Goal: Information Seeking & Learning: Learn about a topic

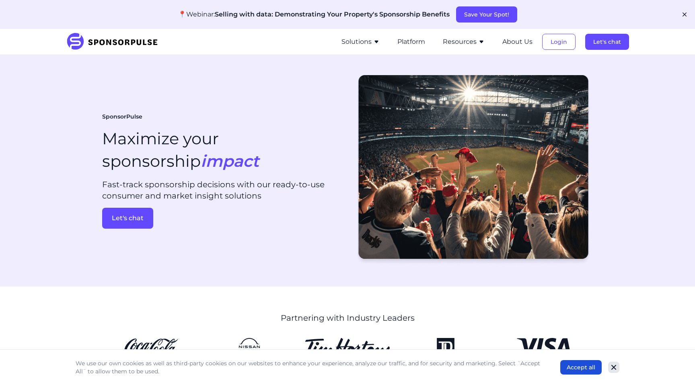
click at [527, 343] on icon "Close" at bounding box center [614, 368] width 8 height 8
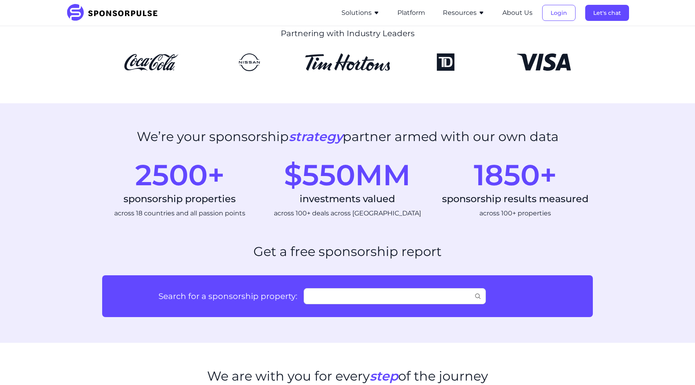
scroll to position [287, 0]
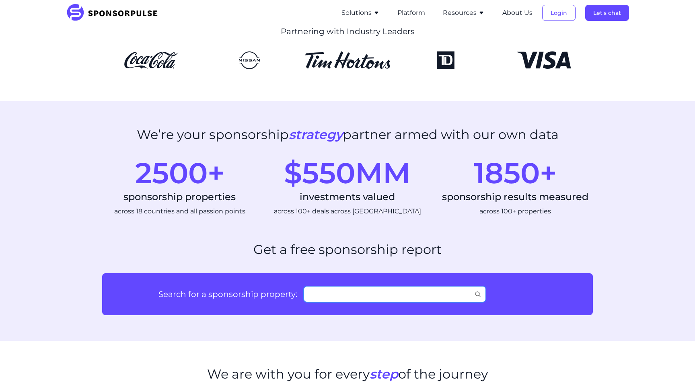
click at [354, 301] on input "Search for a sponsorship property:" at bounding box center [395, 294] width 182 height 16
type input "m"
click at [271, 275] on div "Search for a sponsorship property:" at bounding box center [347, 294] width 491 height 42
click at [316, 295] on input "Search for a sponsorship property:" at bounding box center [395, 294] width 182 height 16
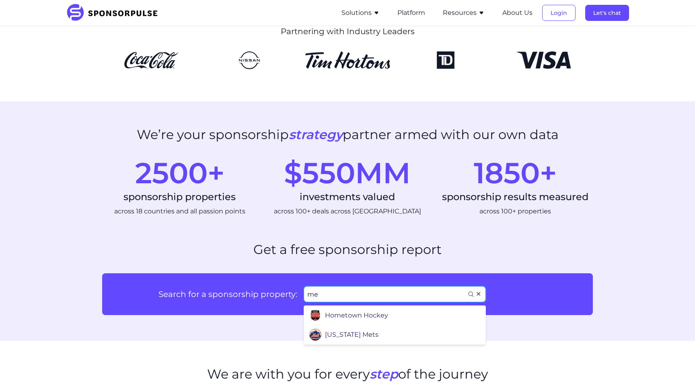
type input "m"
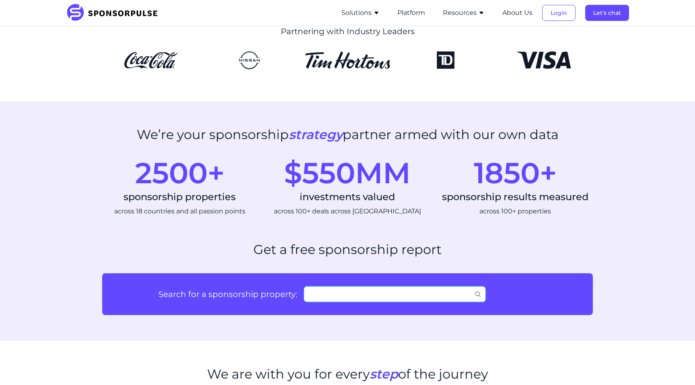
click at [411, 292] on input "Search for a sponsorship property:" at bounding box center [395, 294] width 182 height 16
click at [378, 249] on h2 "Get a free sponsorship report" at bounding box center [347, 249] width 188 height 15
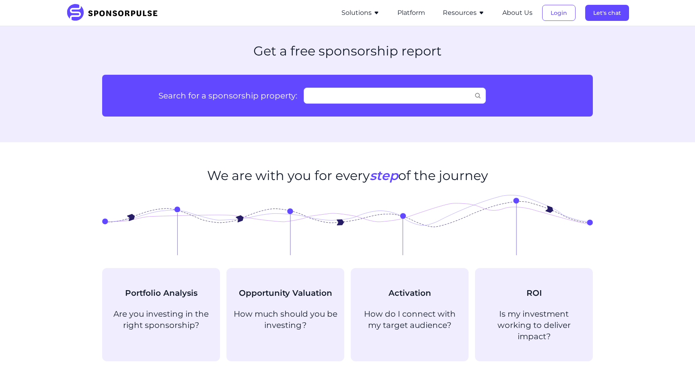
scroll to position [0, 0]
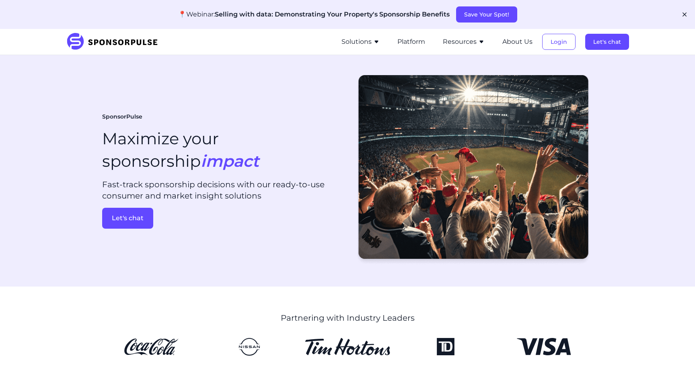
click at [372, 41] on button "Solutions" at bounding box center [360, 42] width 38 height 10
click at [360, 43] on button "Solutions" at bounding box center [360, 42] width 38 height 10
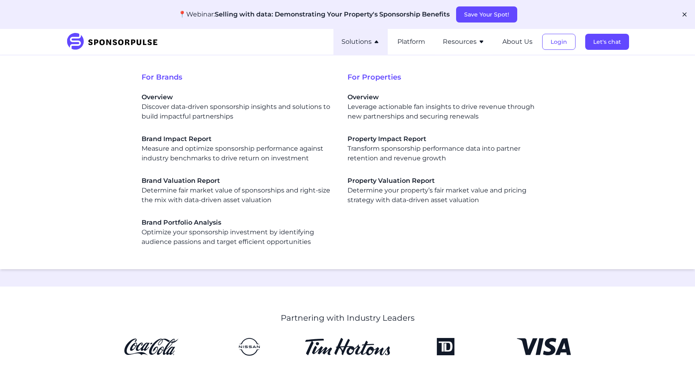
click at [302, 34] on div "SponsorPulse Solutions For Brands Overview Discover data-driven sponsorship ins…" at bounding box center [347, 42] width 563 height 26
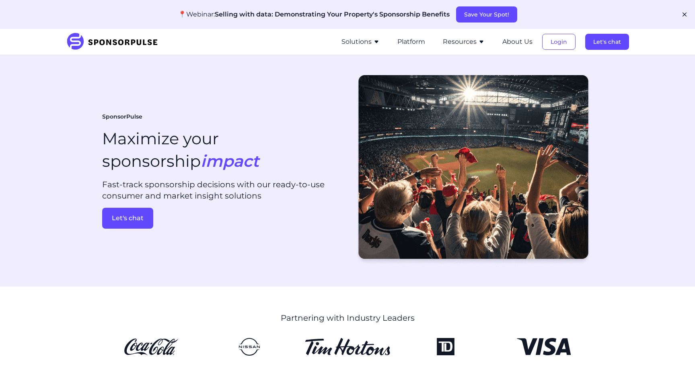
click at [527, 14] on button "Dismiss" at bounding box center [685, 15] width 18 height 18
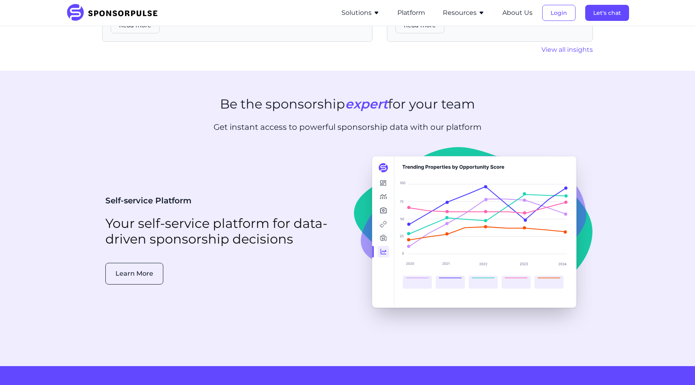
scroll to position [2021, 0]
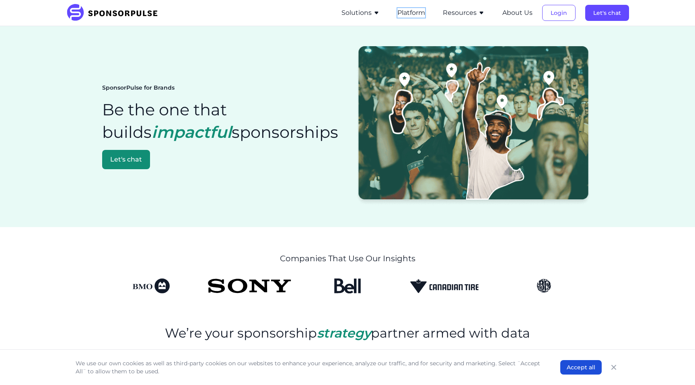
click at [410, 10] on button "Platform" at bounding box center [411, 13] width 28 height 10
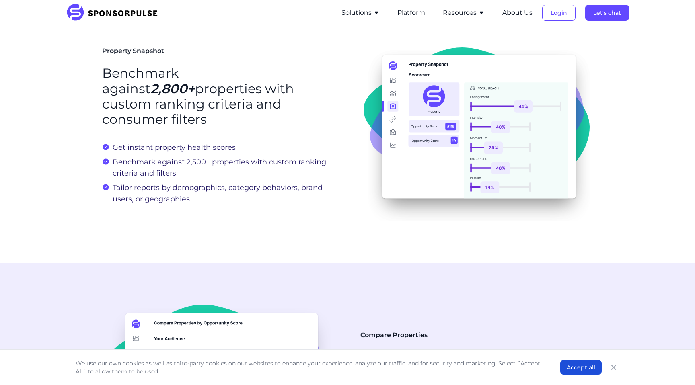
scroll to position [241, 0]
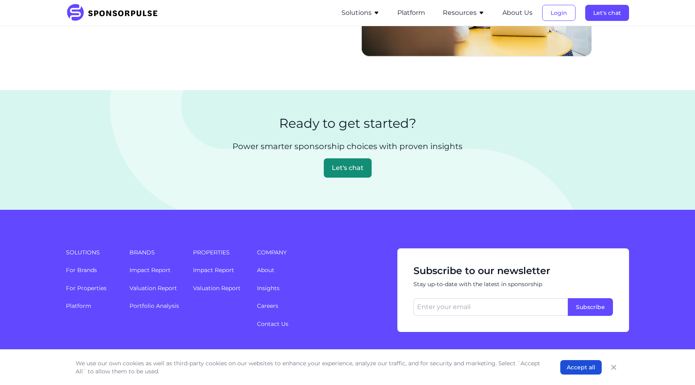
scroll to position [1278, 0]
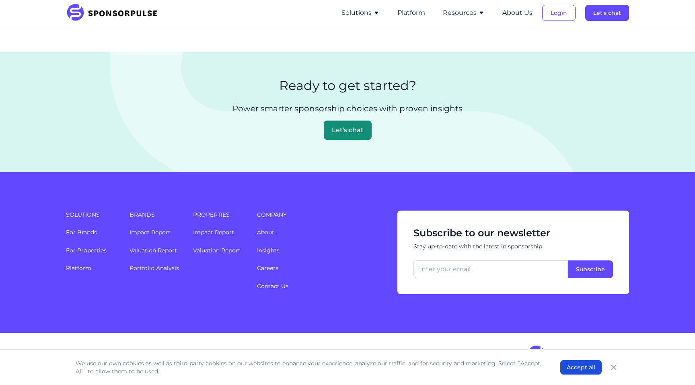
click at [214, 231] on link "Impact Report" at bounding box center [213, 232] width 41 height 7
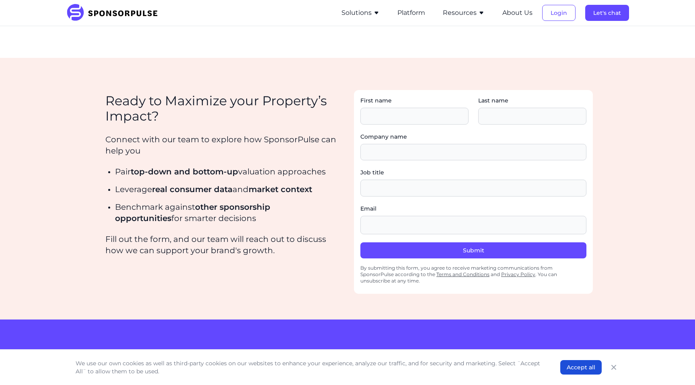
scroll to position [1188, 0]
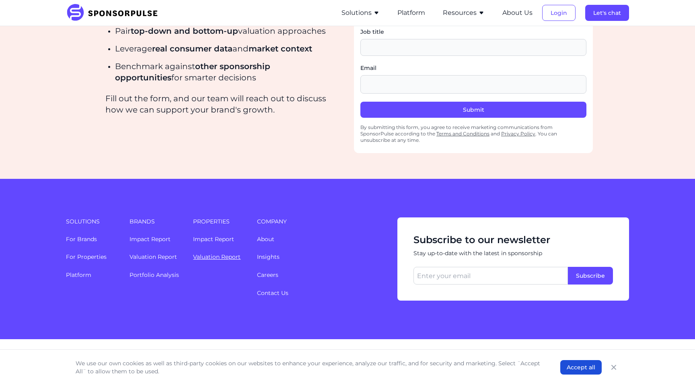
click at [216, 253] on link "Valuation Report" at bounding box center [216, 256] width 47 height 7
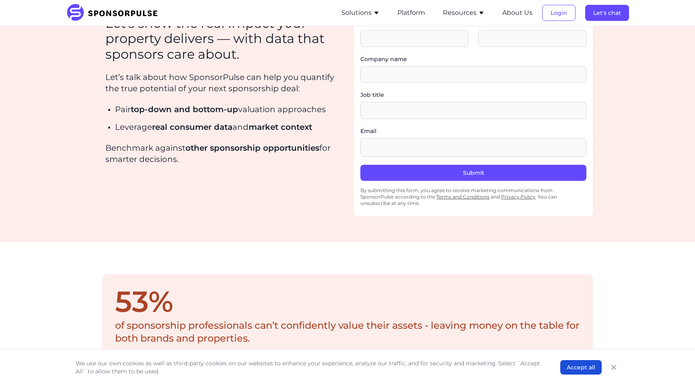
scroll to position [1265, 0]
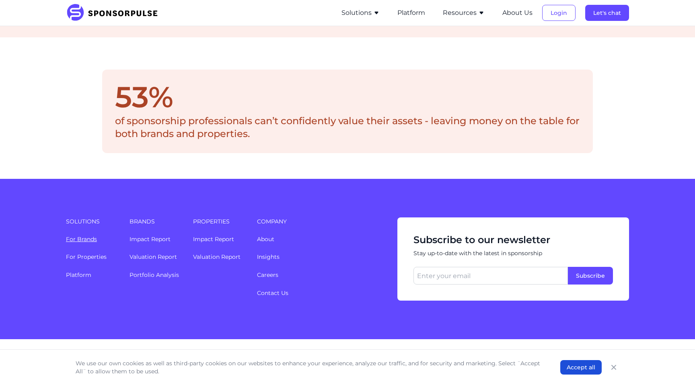
click at [84, 236] on link "For Brands" at bounding box center [81, 239] width 31 height 7
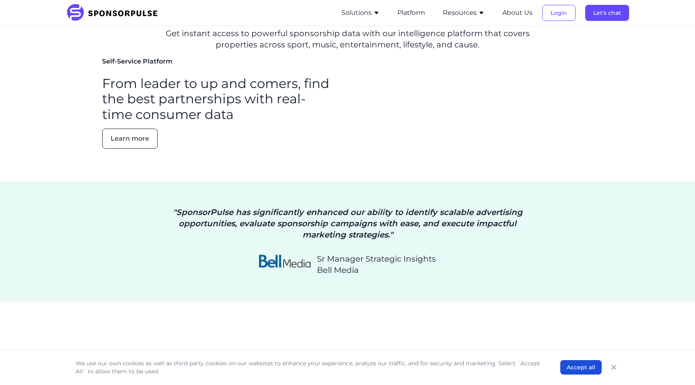
scroll to position [1266, 0]
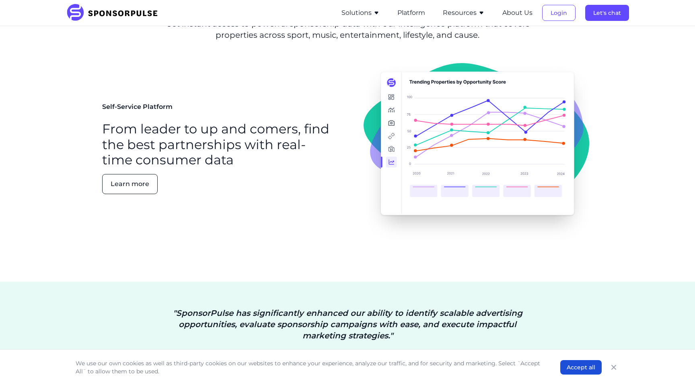
click at [464, 10] on button "Resources" at bounding box center [464, 13] width 42 height 10
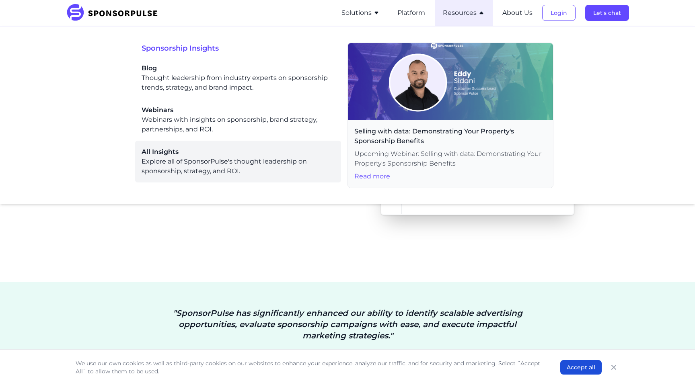
click at [180, 162] on div "All Insights Explore all of SponsorPulse's thought leadership on sponsorship, s…" at bounding box center [238, 161] width 193 height 29
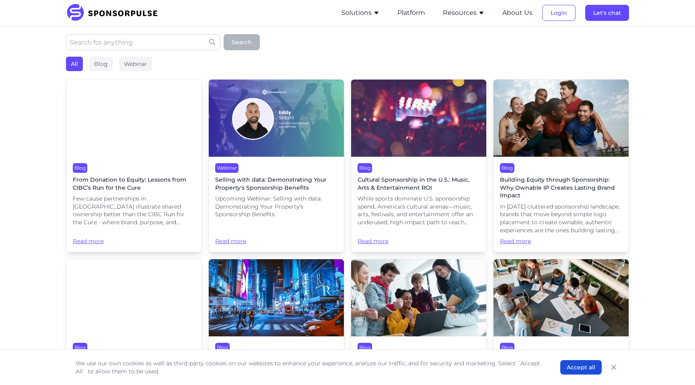
scroll to position [169, 0]
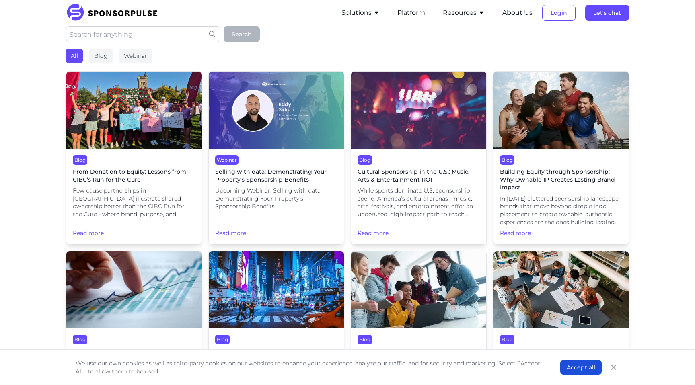
click at [455, 12] on button "Resources" at bounding box center [464, 13] width 42 height 10
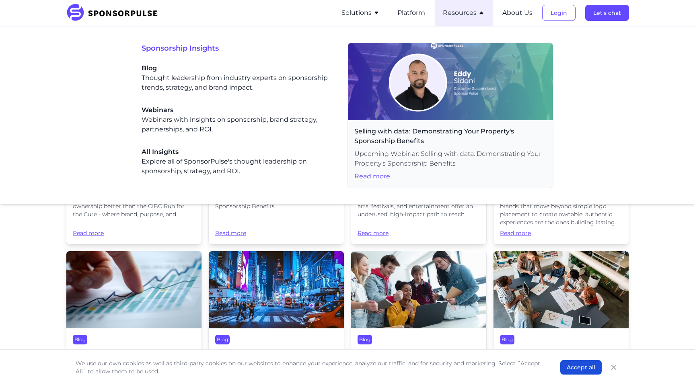
click at [455, 12] on button "Resources" at bounding box center [464, 13] width 42 height 10
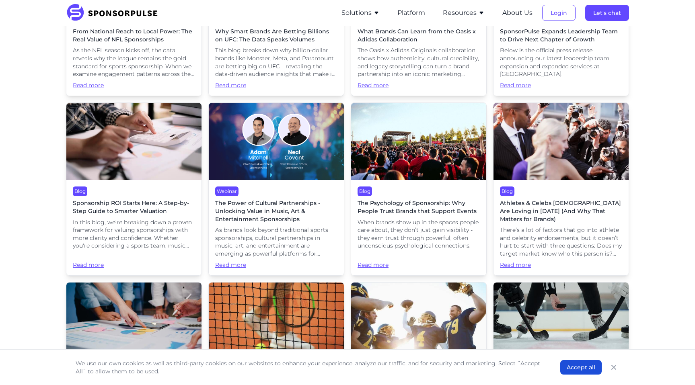
scroll to position [864, 0]
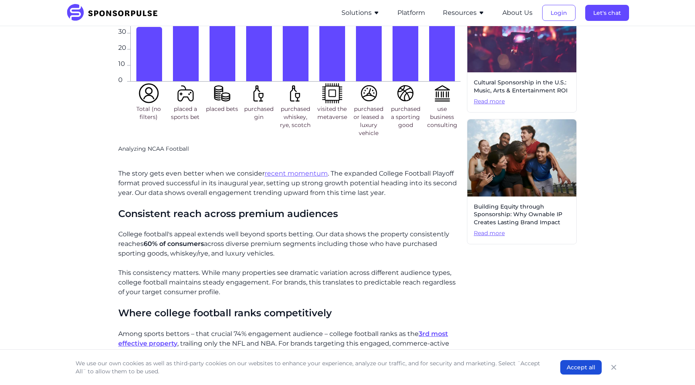
scroll to position [298, 0]
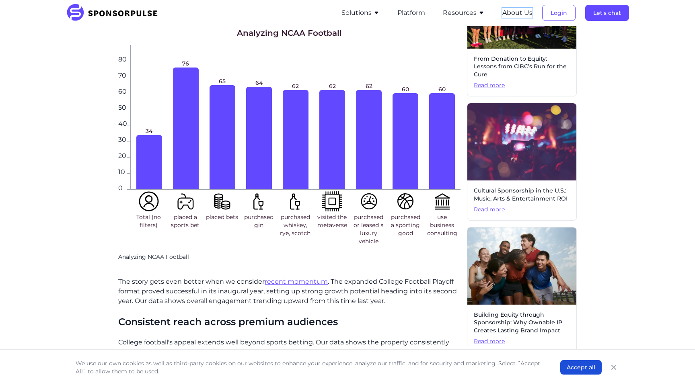
click at [515, 9] on button "About Us" at bounding box center [517, 13] width 30 height 10
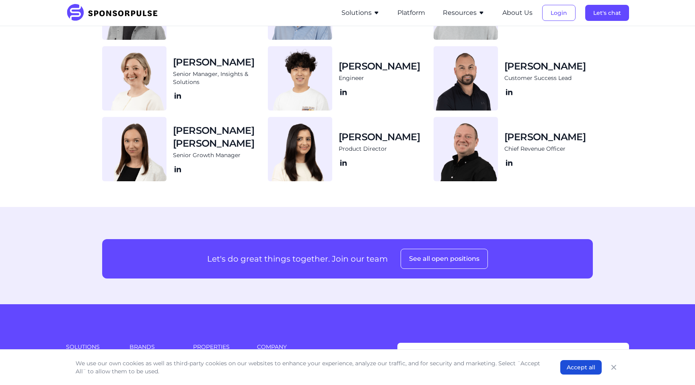
scroll to position [1027, 0]
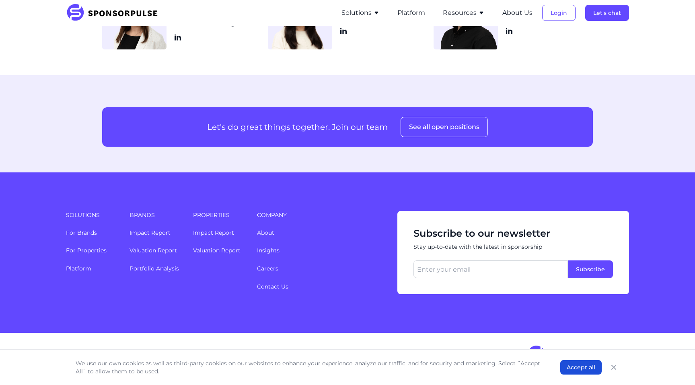
click at [269, 254] on li "Insights" at bounding box center [315, 251] width 117 height 8
click at [266, 248] on link "Insights" at bounding box center [268, 250] width 23 height 7
